Goal: Navigation & Orientation: Find specific page/section

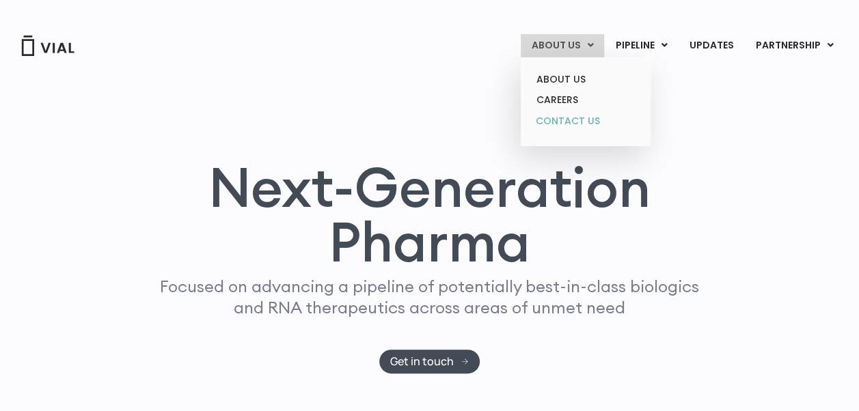
click at [565, 124] on link "CONTACT US" at bounding box center [585, 122] width 120 height 22
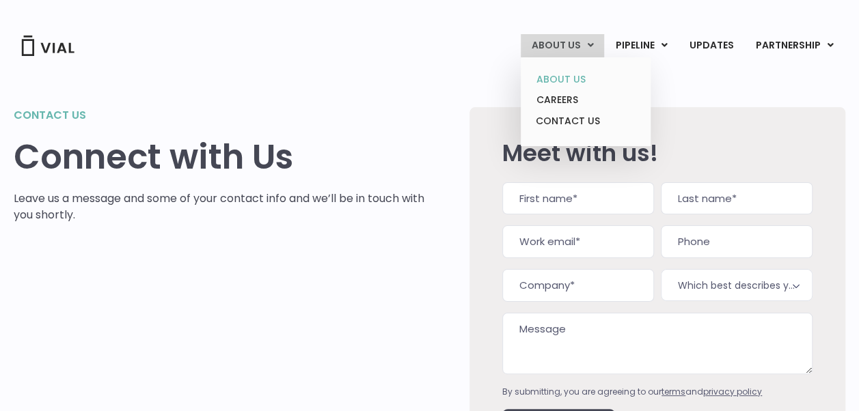
click at [577, 81] on link "ABOUT US" at bounding box center [585, 79] width 120 height 21
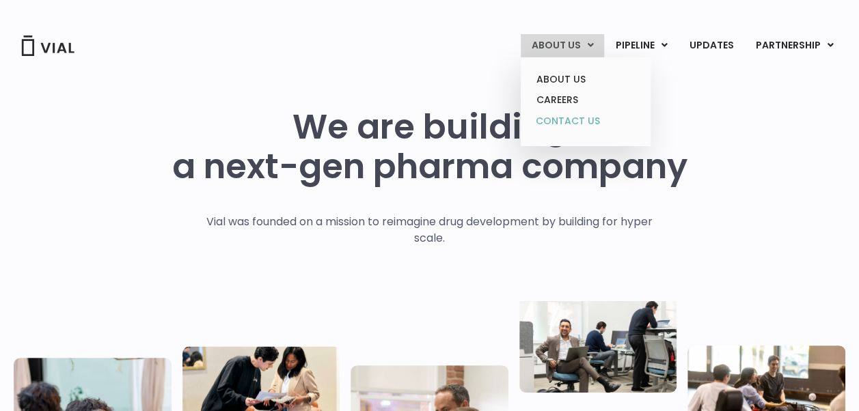
click at [568, 118] on link "CONTACT US" at bounding box center [585, 122] width 120 height 22
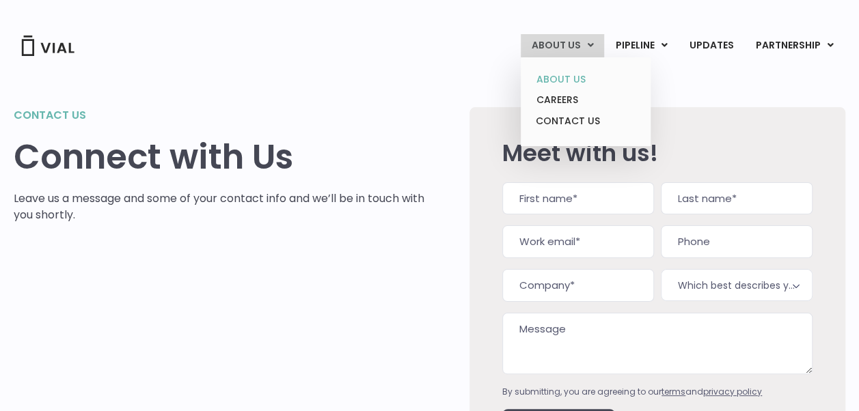
click at [559, 80] on link "ABOUT US" at bounding box center [585, 79] width 120 height 21
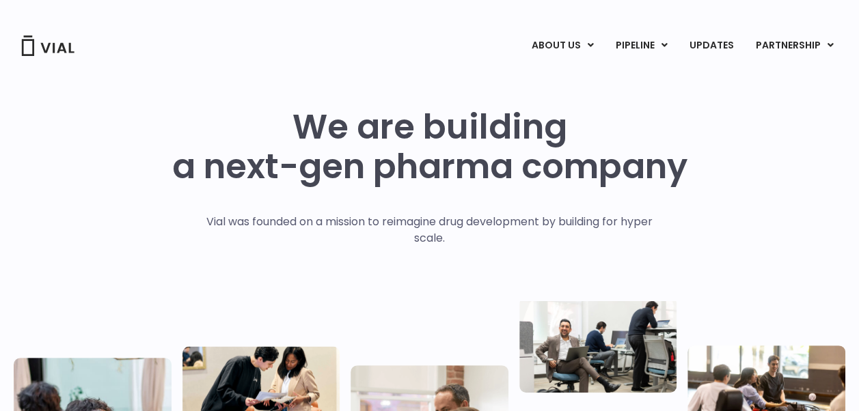
click at [29, 49] on img at bounding box center [47, 46] width 55 height 20
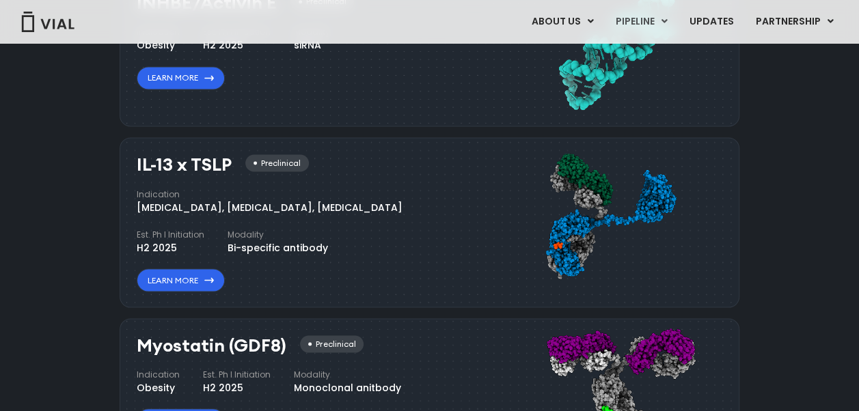
scroll to position [1708, 0]
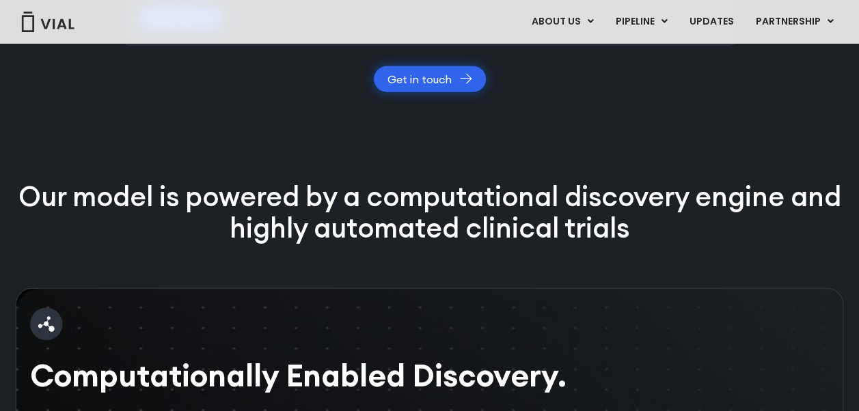
click at [450, 92] on link "Get in touch" at bounding box center [430, 79] width 112 height 26
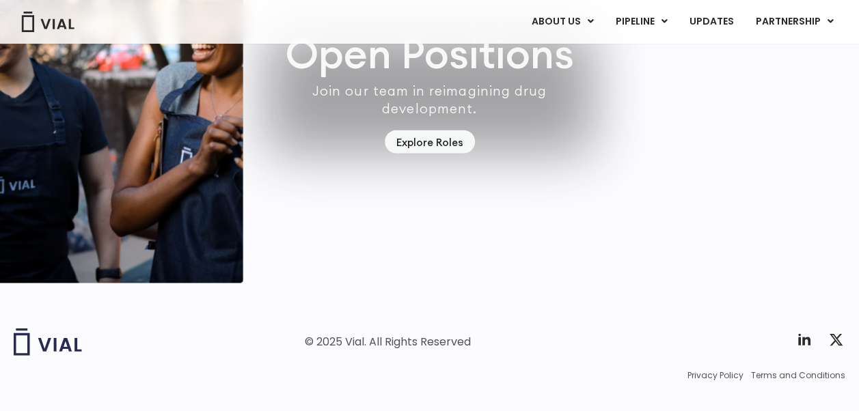
scroll to position [4017, 0]
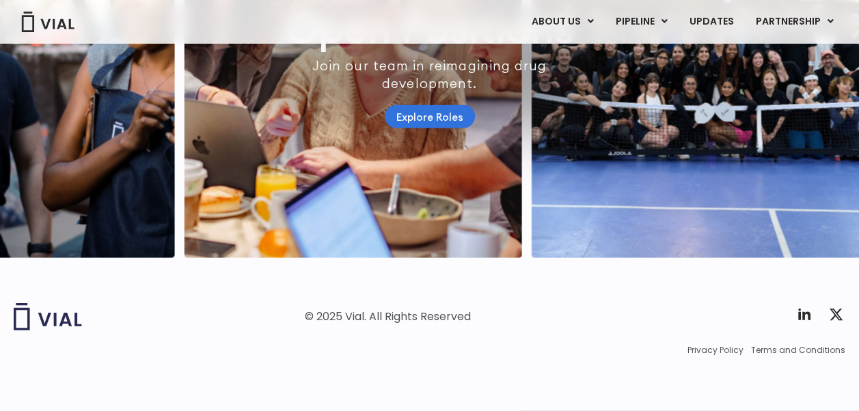
click at [429, 105] on link "Explore Roles" at bounding box center [430, 117] width 90 height 24
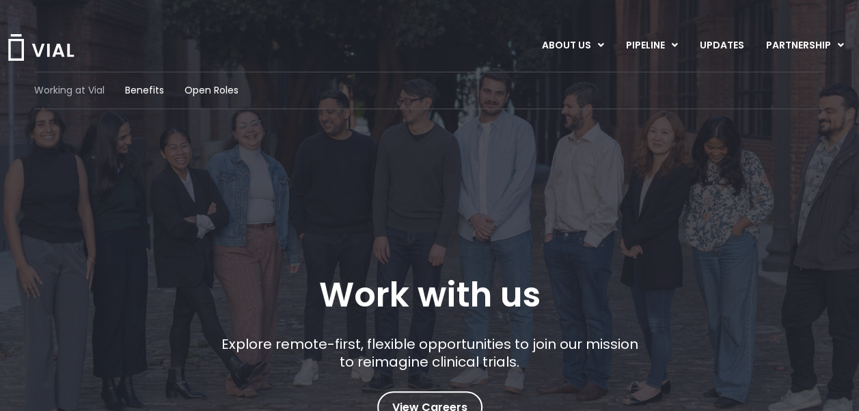
click at [78, 93] on span "Working at Vial" at bounding box center [69, 90] width 70 height 14
click at [232, 87] on span "Open Roles" at bounding box center [211, 90] width 54 height 14
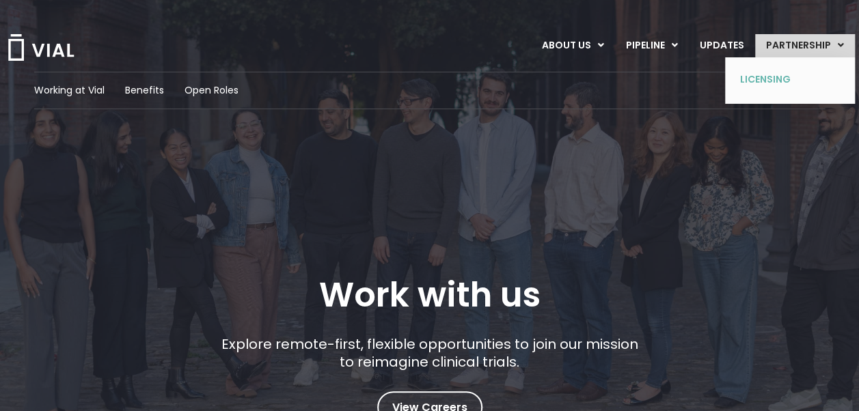
click at [766, 81] on link "LICENSING" at bounding box center [780, 80] width 100 height 22
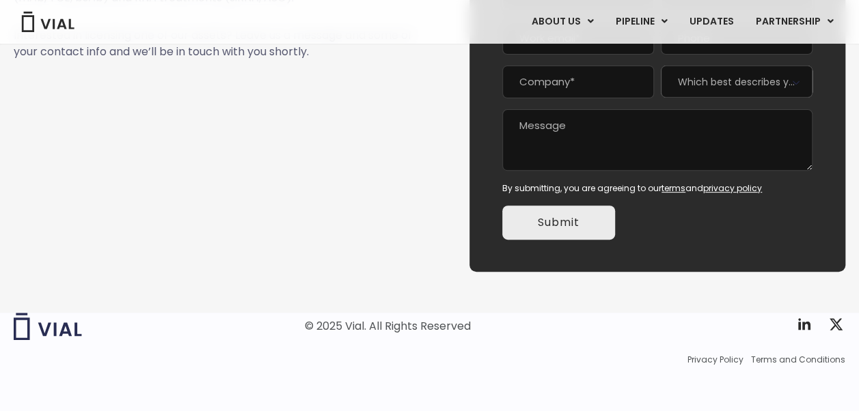
scroll to position [210, 0]
